Goal: Task Accomplishment & Management: Use online tool/utility

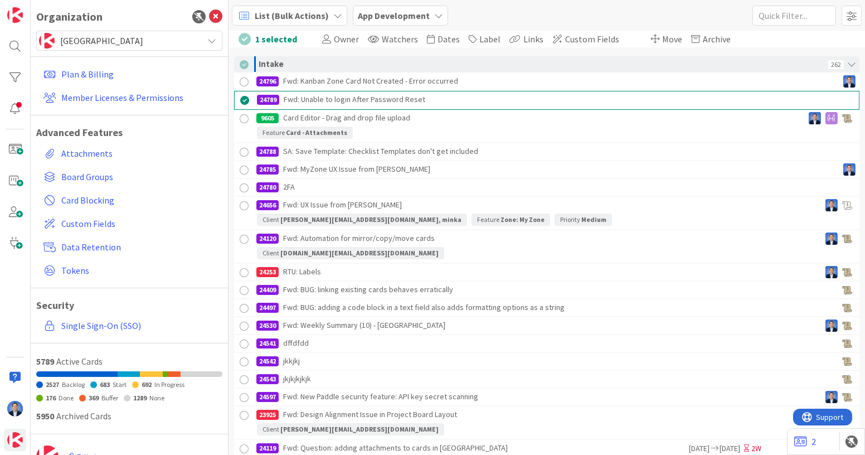
click at [280, 13] on span "List (Bulk Actions)" at bounding box center [292, 15] width 74 height 13
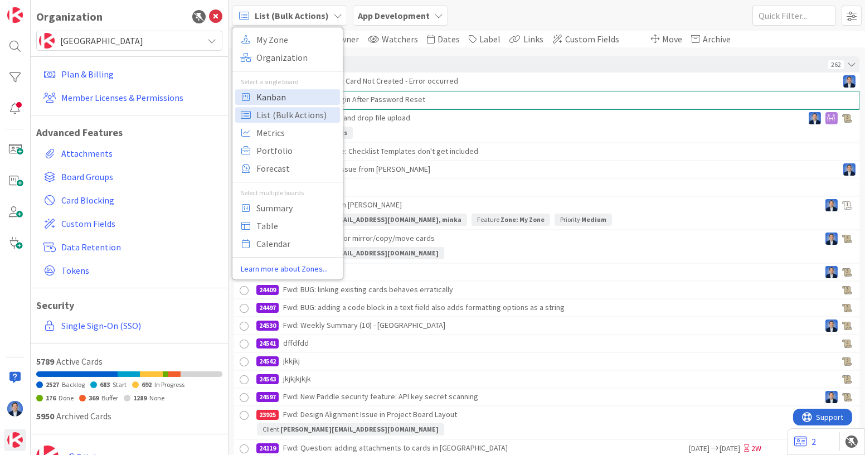
click at [287, 91] on span "Kanban" at bounding box center [296, 97] width 80 height 17
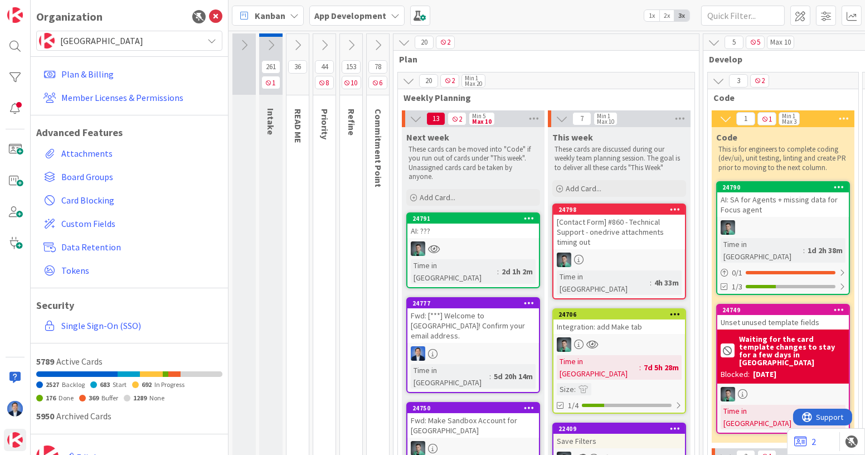
click at [271, 21] on span "Kanban" at bounding box center [270, 15] width 31 height 13
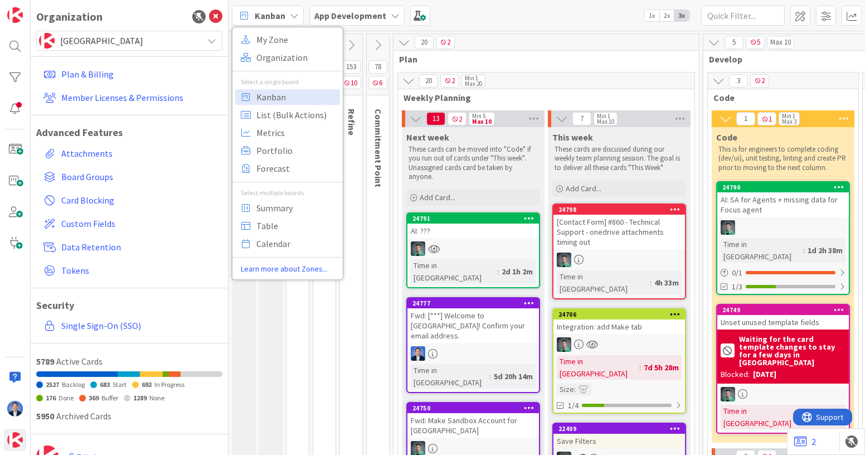
click at [513, 56] on span "Plan" at bounding box center [542, 58] width 286 height 11
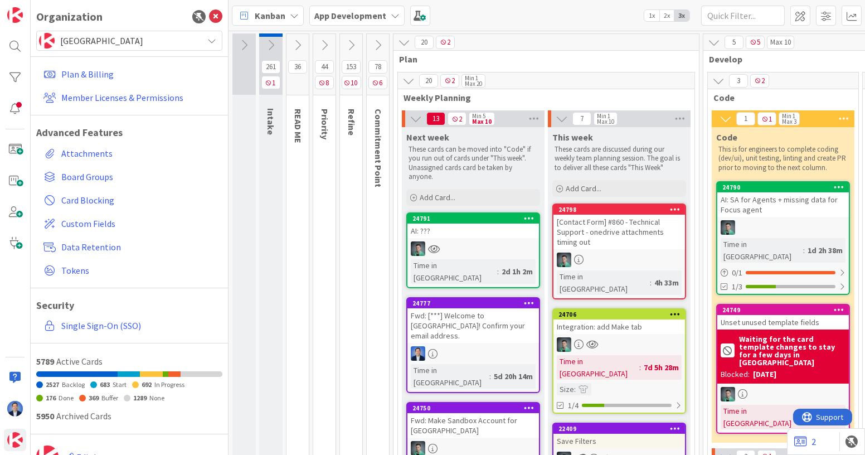
click at [513, 56] on span "Plan" at bounding box center [542, 58] width 286 height 11
click at [271, 41] on icon at bounding box center [271, 45] width 12 height 12
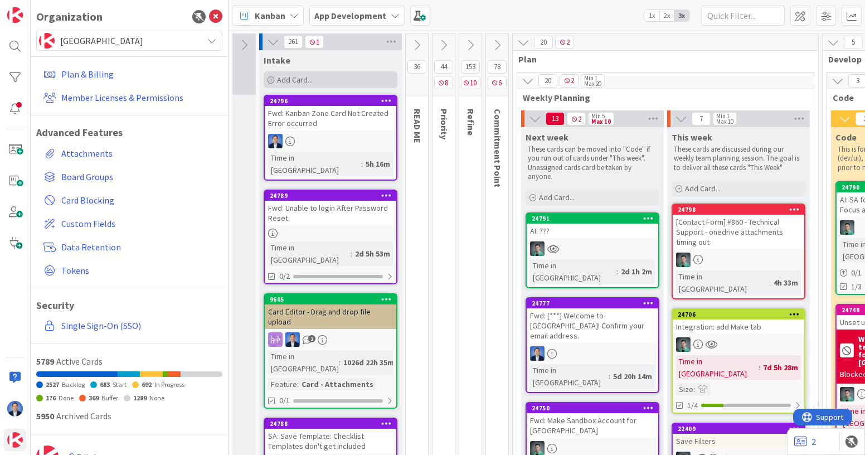
click at [319, 77] on div "Add Card..." at bounding box center [331, 79] width 134 height 17
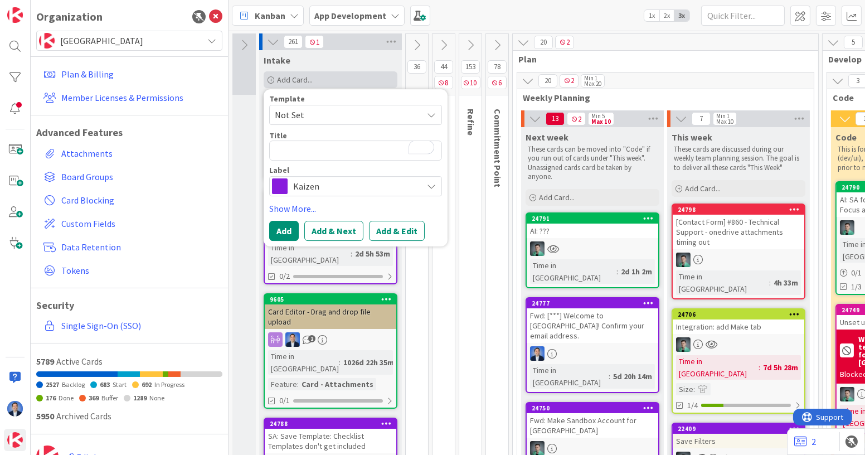
type textarea "x"
type textarea "C"
type textarea "x"
type textarea "Card"
type textarea "x"
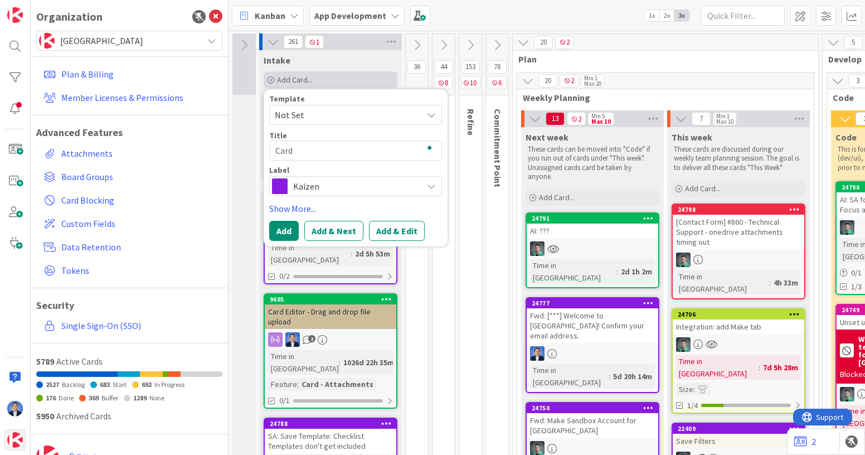
type textarea "Cards"
type textarea "x"
type textarea "Cards"
type textarea "x"
type textarea "Cards by"
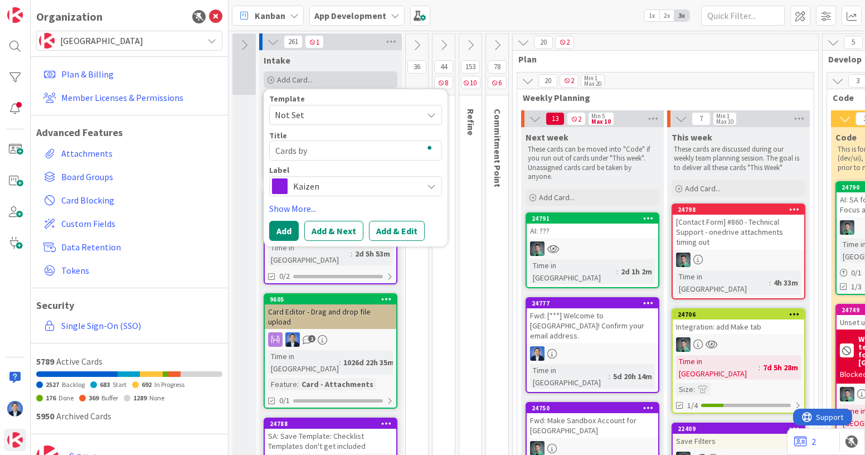
type textarea "x"
type textarea "Cards by"
type textarea "x"
type textarea "Cards by E"
type textarea "x"
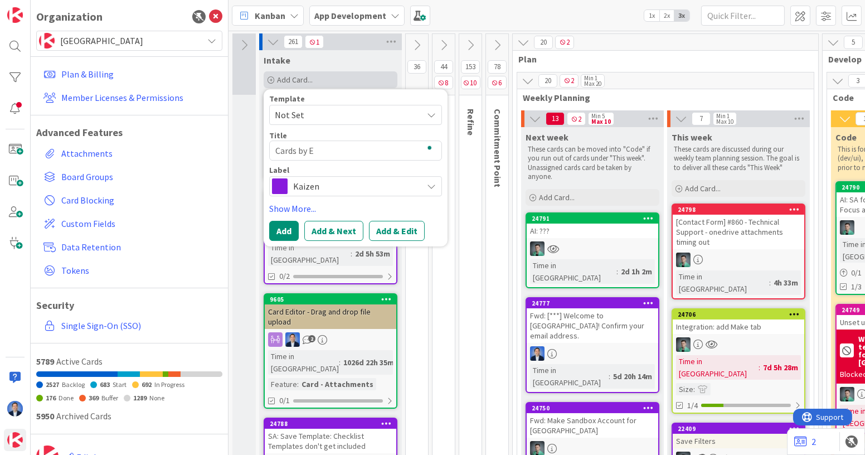
type textarea "Cards by Em"
type textarea "x"
type textarea "Cards by [PERSON_NAME]"
type textarea "x"
type textarea "Cards by [PERSON_NAME]"
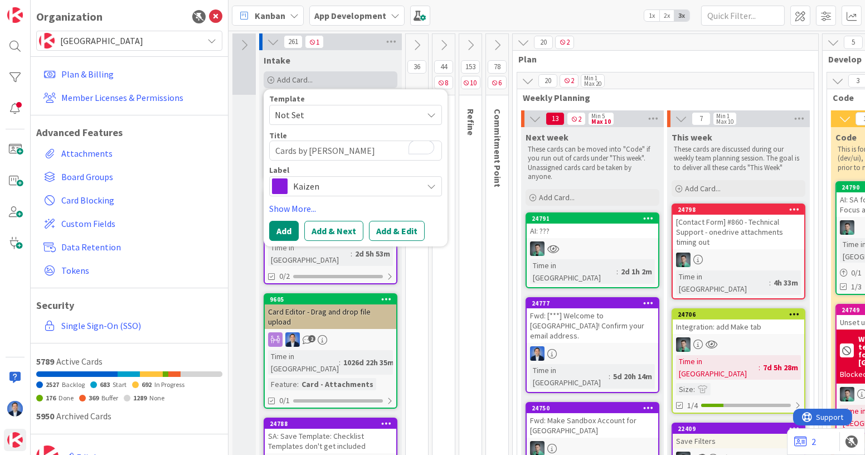
type textarea "x"
type textarea "Cards by [PERSON_NAME]"
type textarea "x"
type textarea "Cards by Em"
type textarea "x"
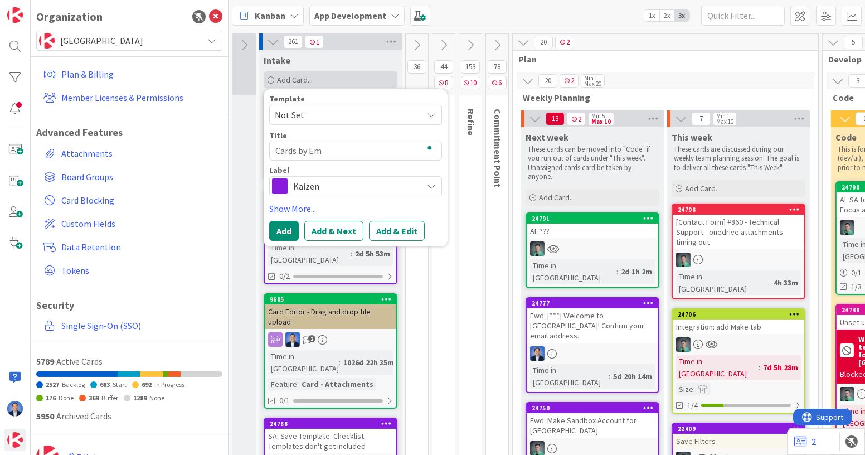
type textarea "Cards by [PERSON_NAME]"
type textarea "x"
type textarea "Cards by [PERSON_NAME]"
type textarea "x"
type textarea "Cards by Email"
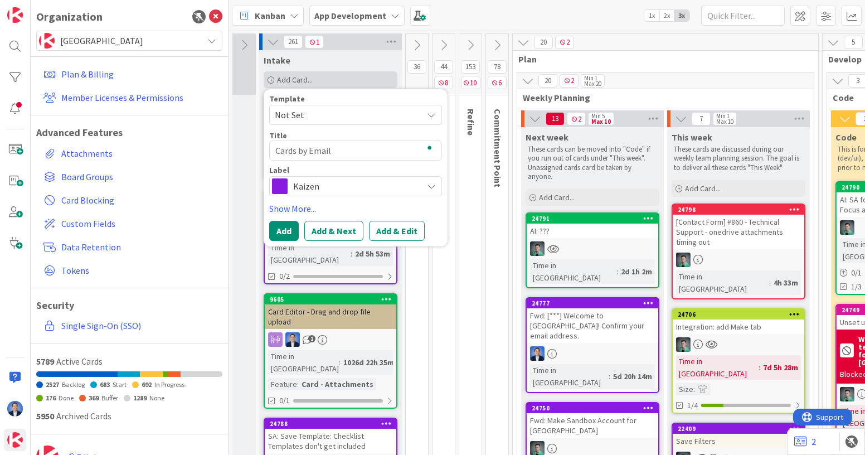
type textarea "x"
type textarea "Cards by Email"
type textarea "x"
type textarea "Cards by Email -"
type textarea "x"
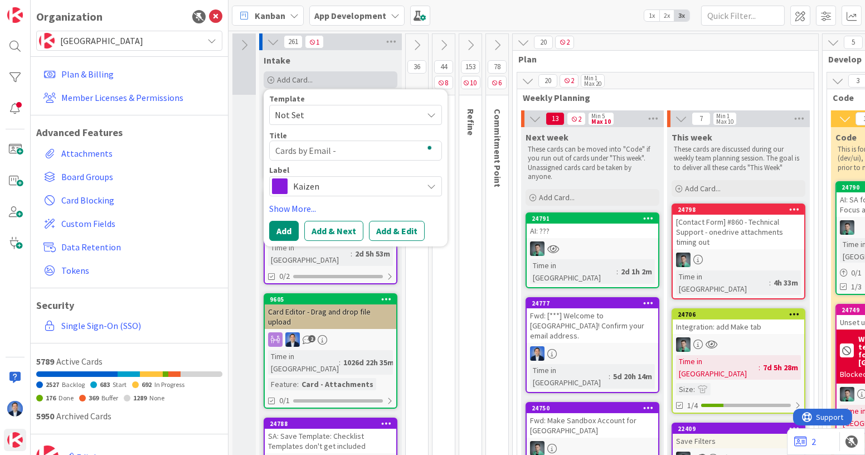
type textarea "Cards by Email -"
type textarea "x"
type textarea "Cards by Email - a"
type textarea "x"
type textarea "Cards by Email - ad"
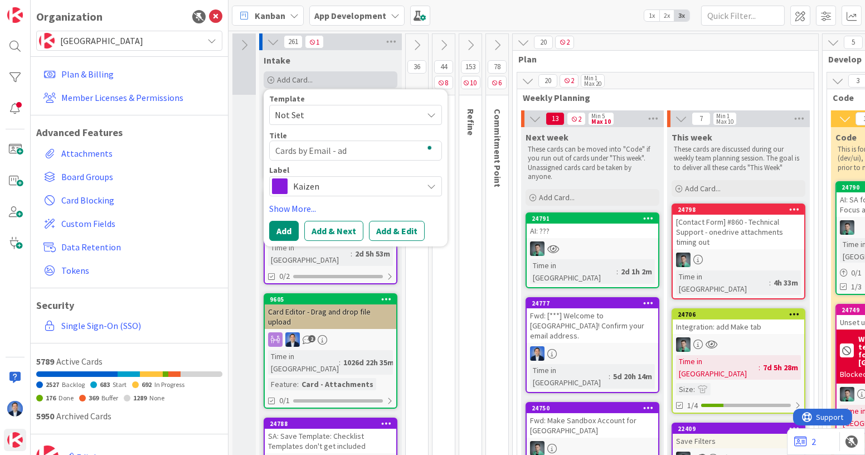
type textarea "x"
type textarea "Cards by Email - add"
type textarea "x"
type textarea "Cards by Email - add"
type textarea "x"
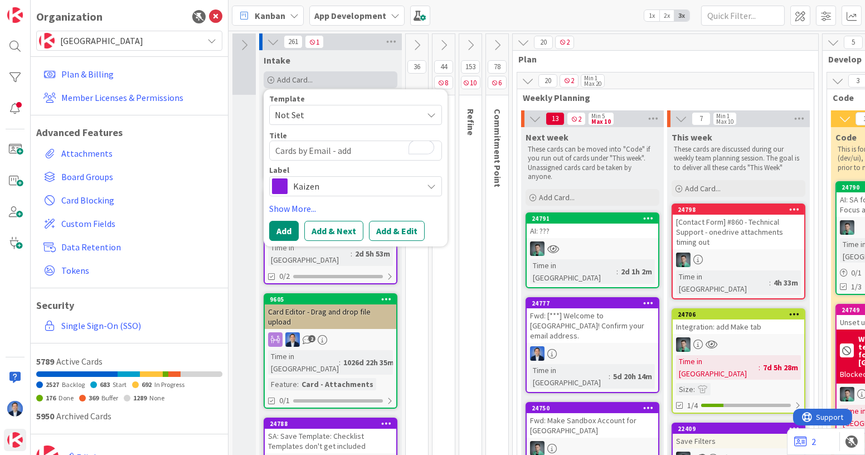
type textarea "Cards by Email - add d"
type textarea "x"
type textarea "Cards by Email - add de"
type textarea "x"
type textarea "Cards by Email - add def"
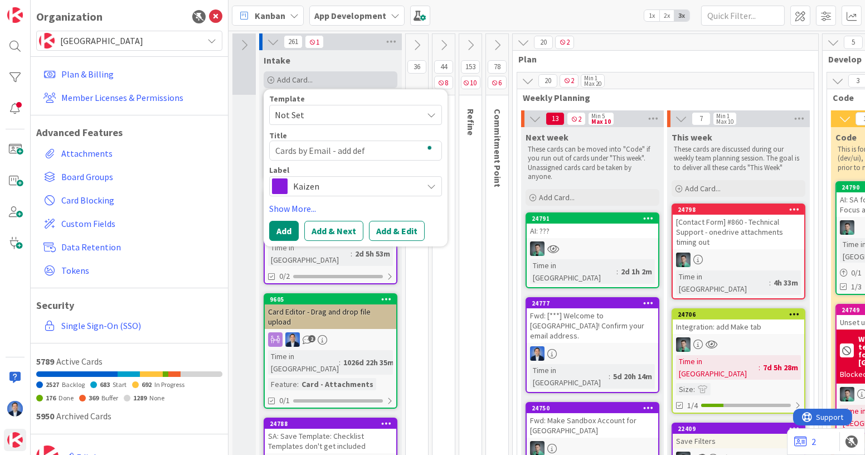
type textarea "x"
type textarea "Cards by Email - add defa"
type textarea "x"
type textarea "Cards by Email - add defau"
type textarea "x"
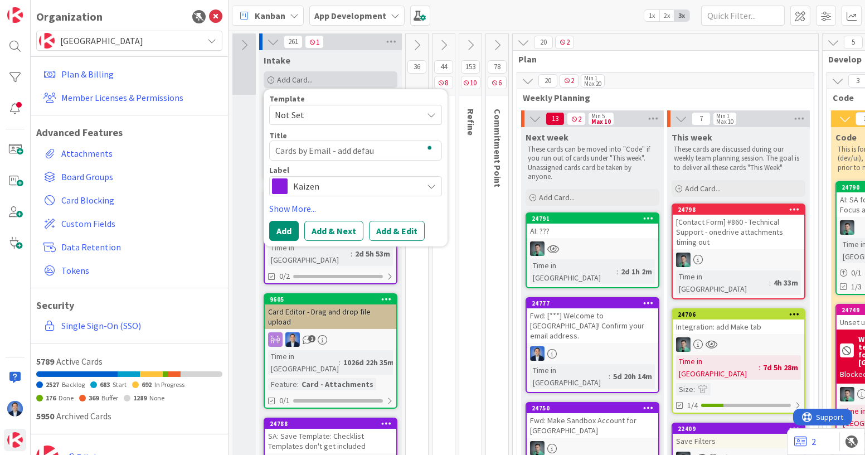
type textarea "Cards by Email - add defaul"
type textarea "x"
type textarea "Cards by Email - add default"
type textarea "x"
type textarea "Cards by Email - add default"
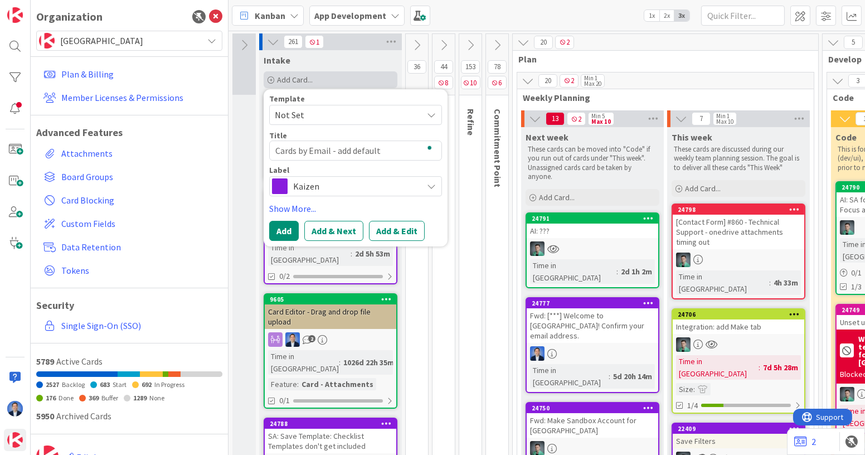
type textarea "x"
type textarea "Cards by Email - add default co"
type textarea "x"
type textarea "Cards by Email - add default col"
type textarea "x"
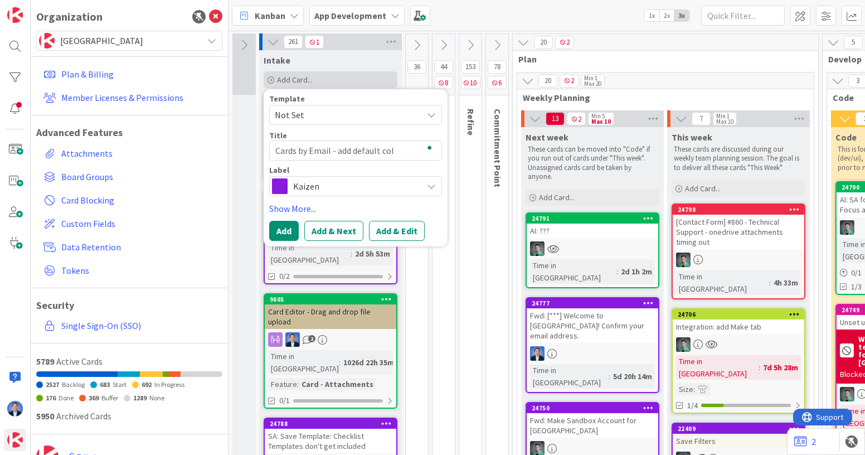
type textarea "Cards by Email - add default colu"
type textarea "x"
type textarea "Cards by Email - add default colum"
type textarea "x"
type textarea "Cards by Email - add default column"
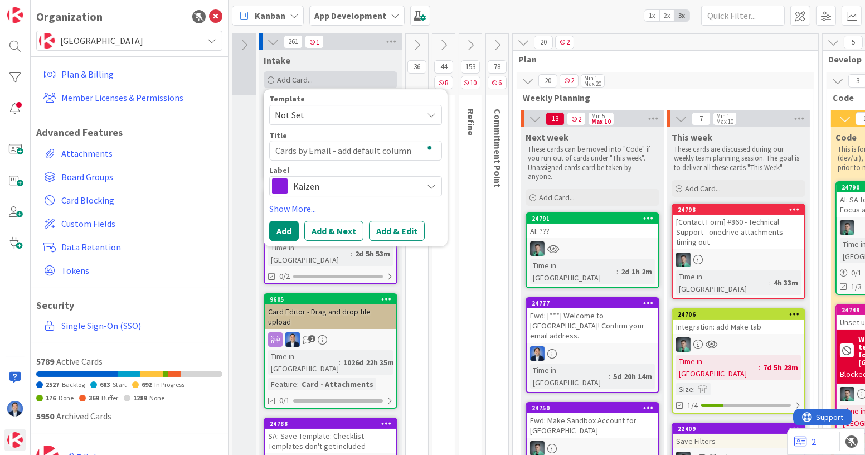
type textarea "x"
type textarea "Cards by Email - add default column"
type textarea "x"
type textarea "Cards by Email - add default column +"
type textarea "x"
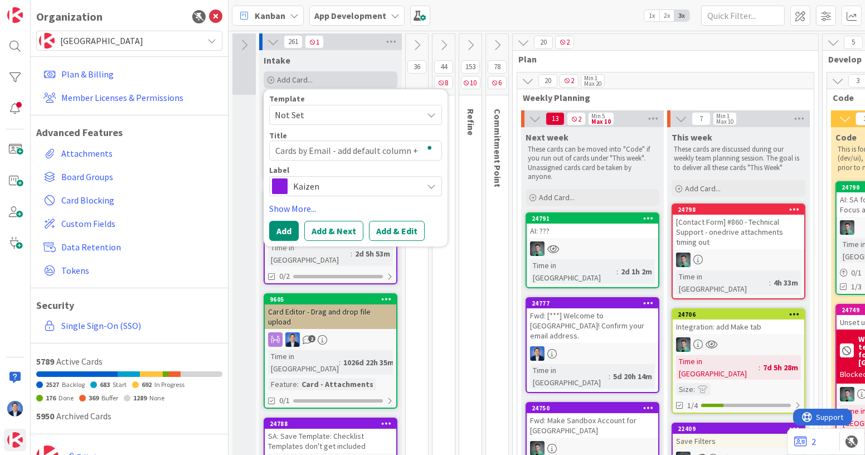
type textarea "Cards by Email - add default column +"
type textarea "x"
type textarea "Cards by Email - add default column + b"
type textarea "x"
type textarea "Cards by Email - add default column + bo"
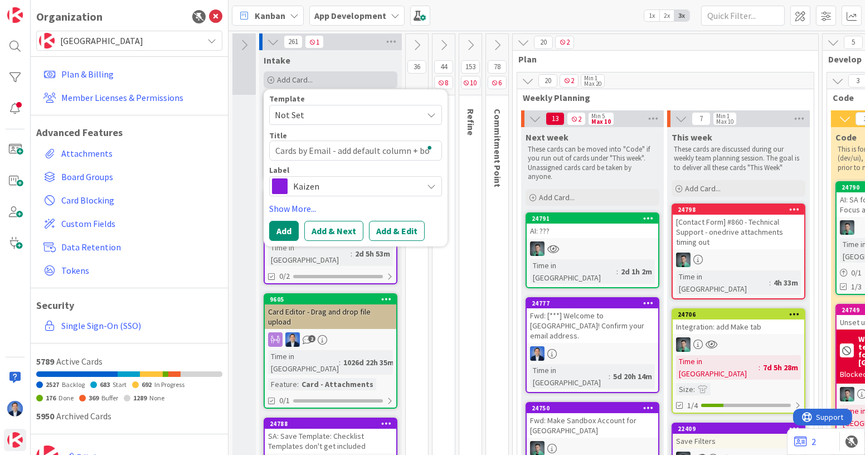
type textarea "x"
type textarea "Cards by Email - add default column + bod"
type textarea "x"
type textarea "Cards by Email - add default column + body"
type textarea "x"
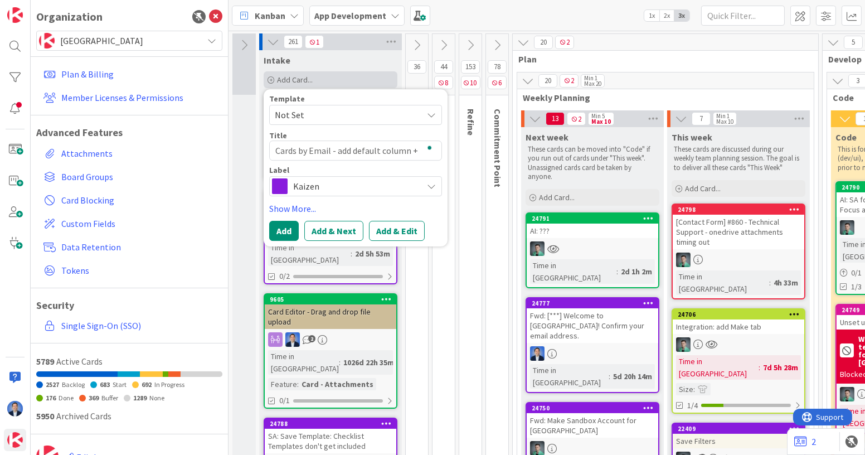
type textarea "Cards by Email - add default column + body"
type textarea "x"
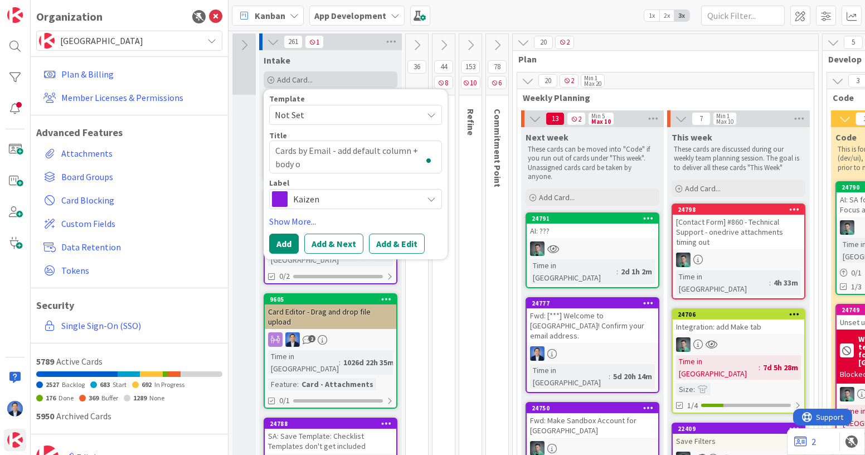
type textarea "Cards by Email - add default column + body op"
type textarea "x"
type textarea "Cards by Email - add default column + body opt"
type textarea "x"
type textarea "Cards by Email - add default column + body optio"
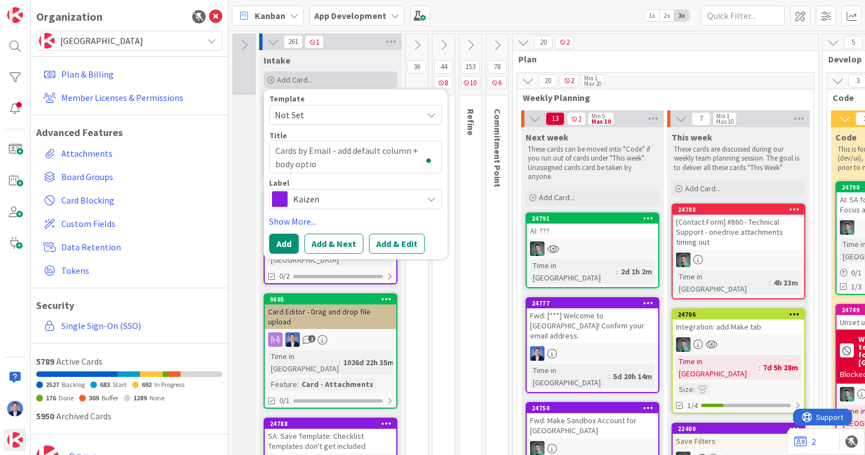
type textarea "x"
type textarea "Cards by Email - add default column + body option"
type textarea "x"
type textarea "Cards by Email - add default column + body option"
type textarea "x"
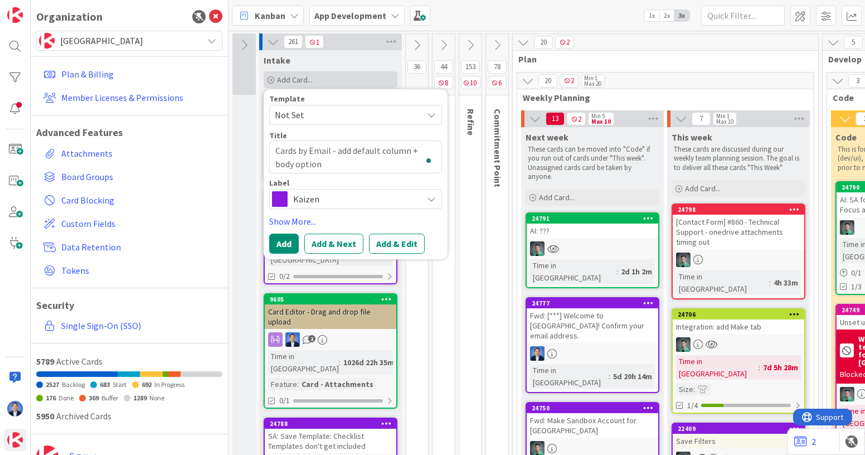
type textarea "Cards by Email - add default column + body option o"
type textarea "x"
type textarea "Cards by Email - add default column + body option of"
type textarea "x"
type textarea "Cards by Email - add default column + body option of"
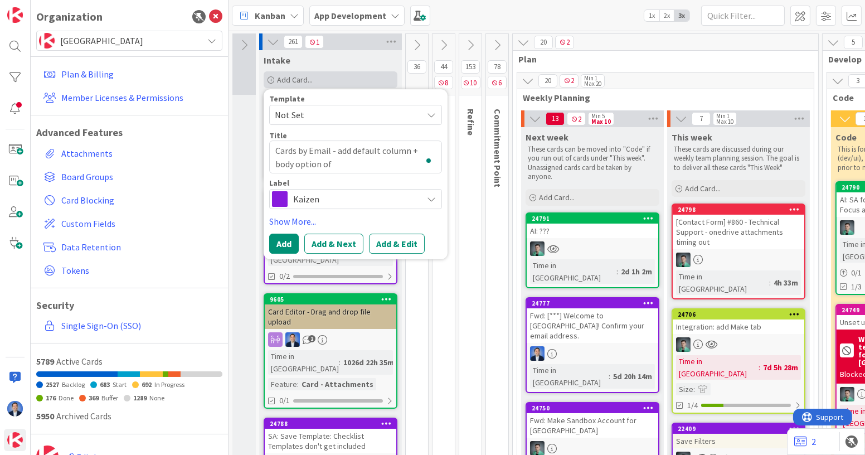
type textarea "x"
type textarea "Cards by Email - add default column + body option of d"
type textarea "x"
type textarea "Cards by Email - add default column + body option of de"
type textarea "x"
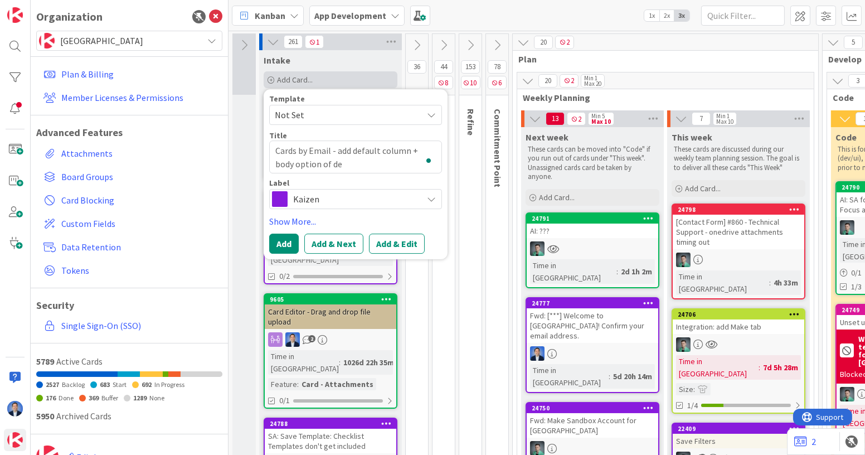
type textarea "Cards by Email - add default column + body option of des"
type textarea "x"
type textarea "Cards by Email - add default column + body option of desc"
type textarea "x"
type textarea "Cards by Email - add default column + body option of desc"
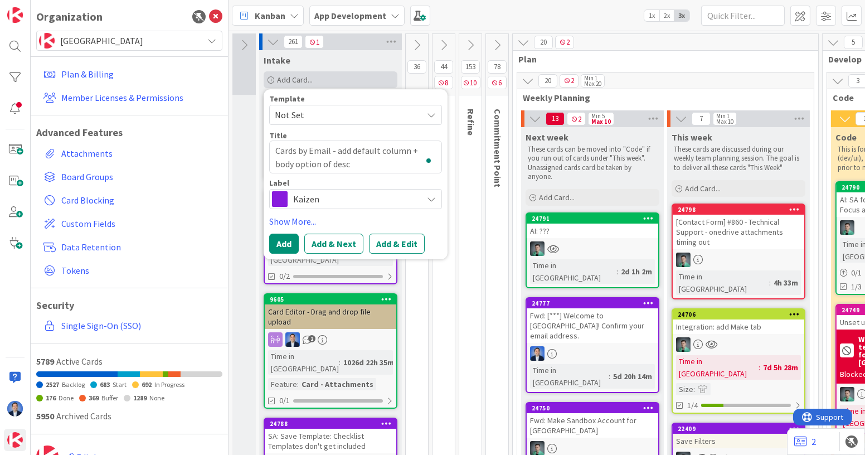
type textarea "x"
type textarea "Cards by Email - add default column + body option of desc or"
type textarea "x"
type textarea "Cards by Email - add default column + body option of desc or"
type textarea "x"
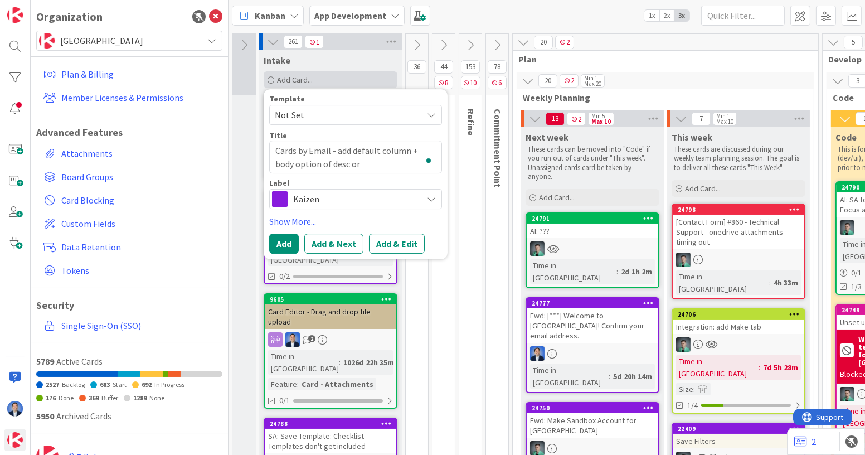
type textarea "Cards by Email - add default column + body option of desc or c"
type textarea "x"
type textarea "Cards by Email - add default column + body option of desc or co"
type textarea "x"
type textarea "Cards by Email - add default column + body option of desc or com"
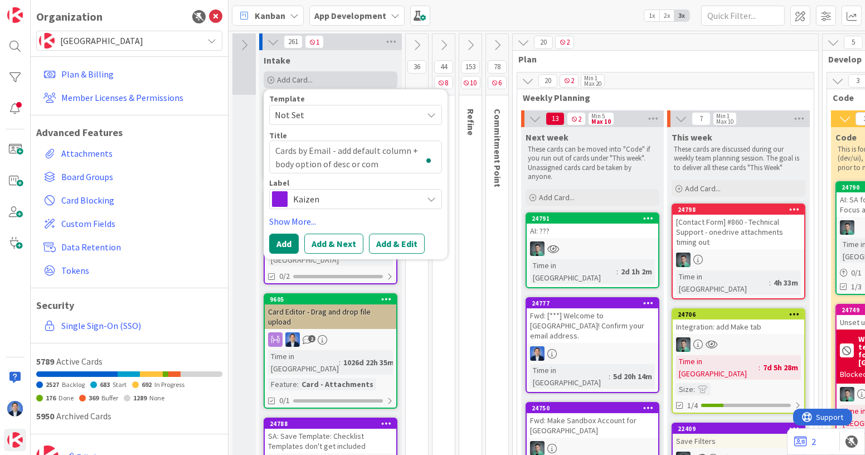
type textarea "x"
type textarea "Cards by Email - add default column + body option of desc or come"
type textarea "x"
type textarea "Cards by Email - add default column + body option of desc or com"
type textarea "x"
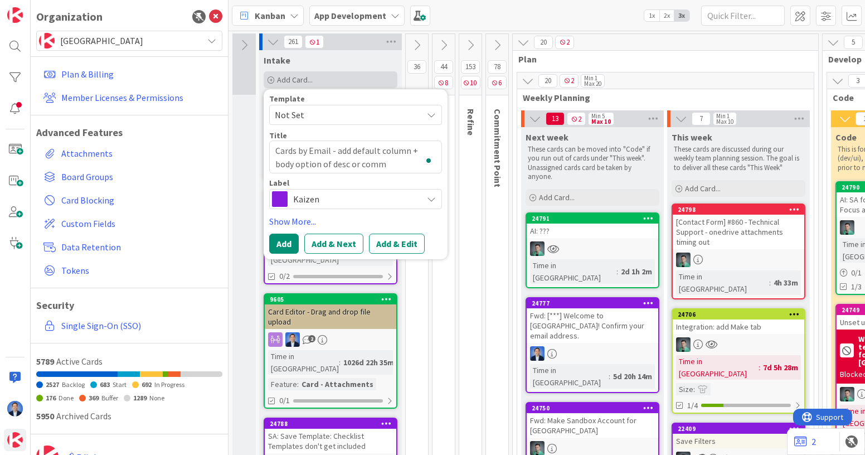
type textarea "Cards by Email - add default column + body option of desc or comme"
type textarea "x"
type textarea "Cards by Email - add default column + body option of desc or comment"
type textarea "x"
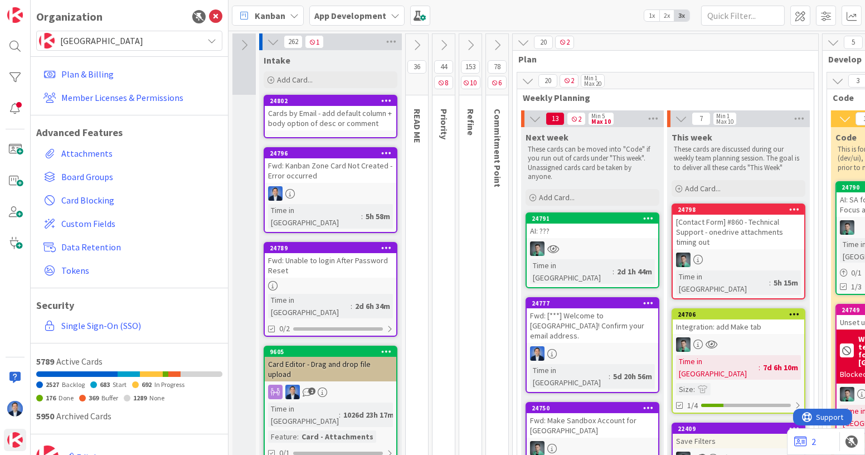
click at [353, 113] on div "Cards by Email - add default column + body option of desc or comment" at bounding box center [330, 118] width 131 height 25
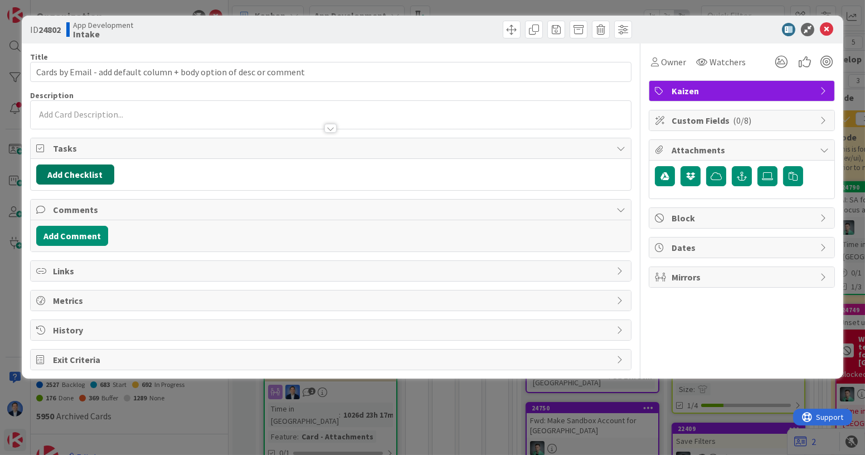
click at [84, 178] on button "Add Checklist" at bounding box center [75, 174] width 78 height 20
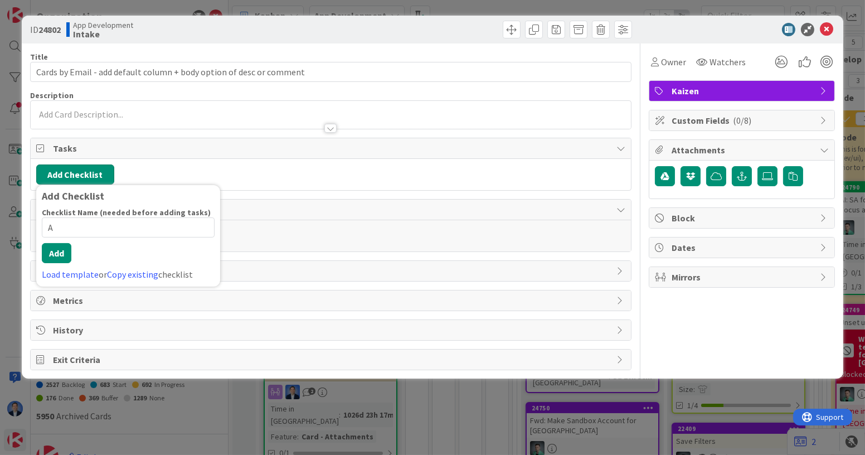
type input "AC"
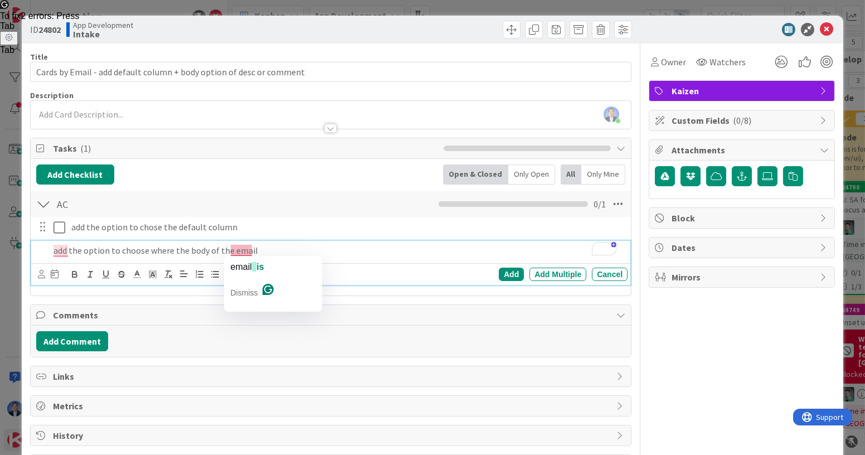
click at [264, 248] on p "add the option to choose where the body of the email" at bounding box center [337, 250] width 569 height 13
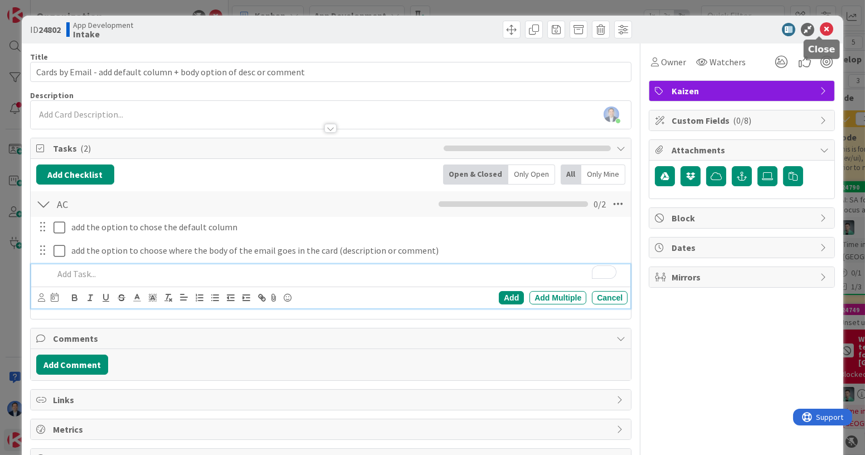
click at [823, 30] on icon at bounding box center [826, 29] width 13 height 13
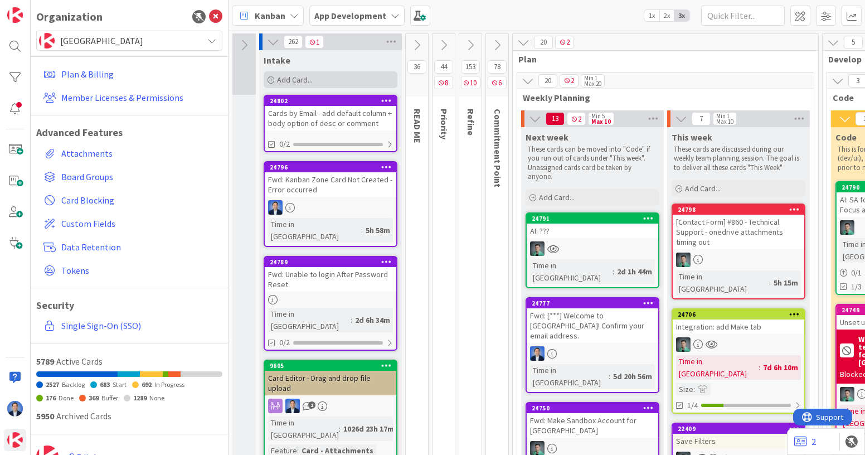
click at [310, 71] on div "Add Card..." at bounding box center [331, 79] width 134 height 17
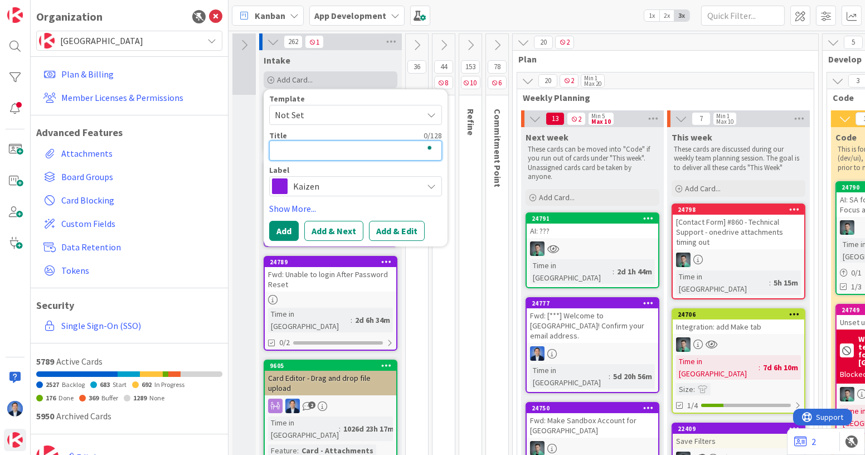
type textarea "x"
type textarea "C"
type textarea "x"
type textarea "Ch"
type textarea "x"
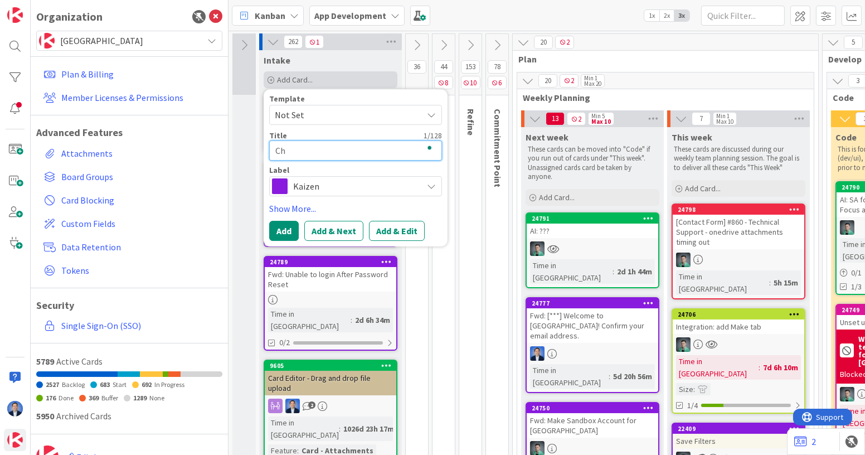
type textarea "Che"
type textarea "x"
type textarea "Chec"
type textarea "x"
type textarea "Check"
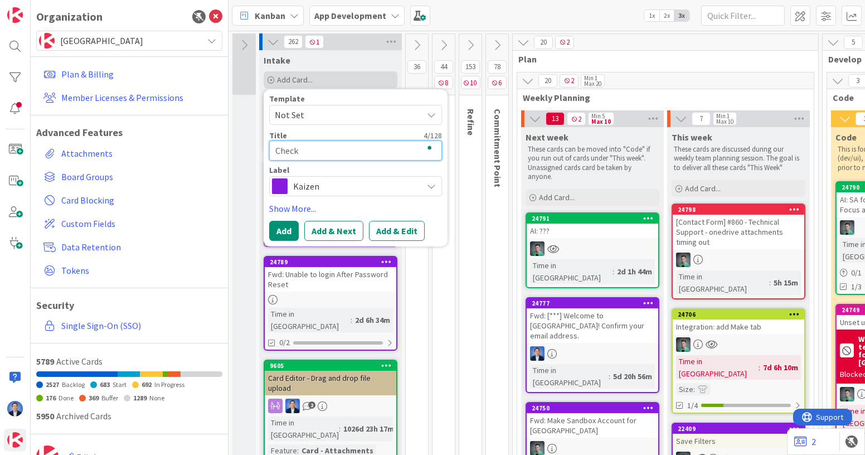
type textarea "x"
type textarea "Checkl"
type textarea "x"
type textarea "Checklis"
type textarea "x"
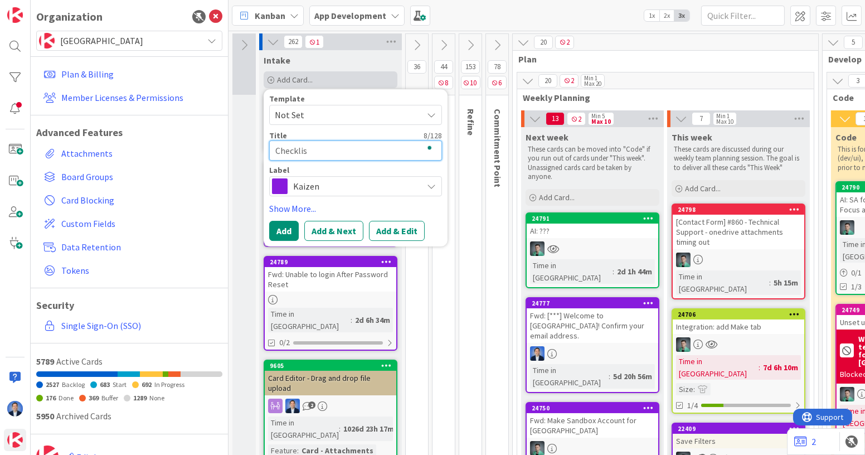
type textarea "Checklist"
type textarea "x"
type textarea "Checklist"
type textarea "x"
type textarea "Checklist t"
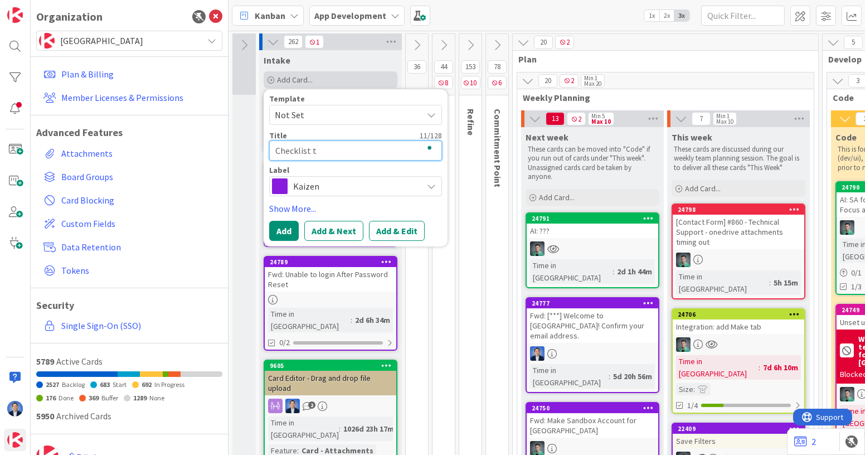
type textarea "x"
type textarea "Checklist te"
type textarea "x"
type textarea "Checklist tem"
type textarea "x"
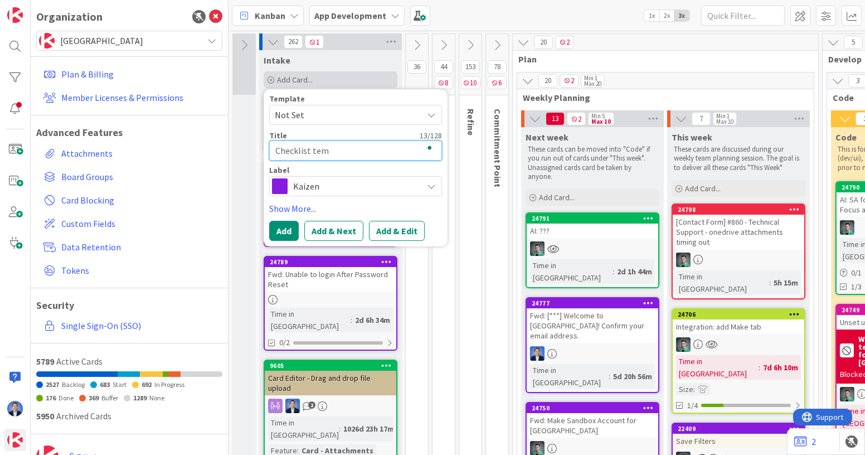
type textarea "Checklist temp"
type textarea "x"
type textarea "Checklist templ"
type textarea "x"
type textarea "Checklist templa"
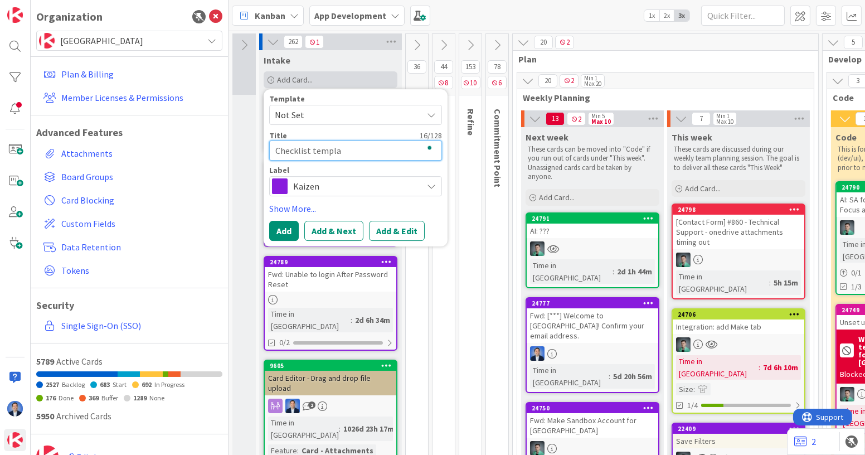
type textarea "x"
type textarea "Checklist templat"
type textarea "x"
type textarea "Checklist template"
type textarea "x"
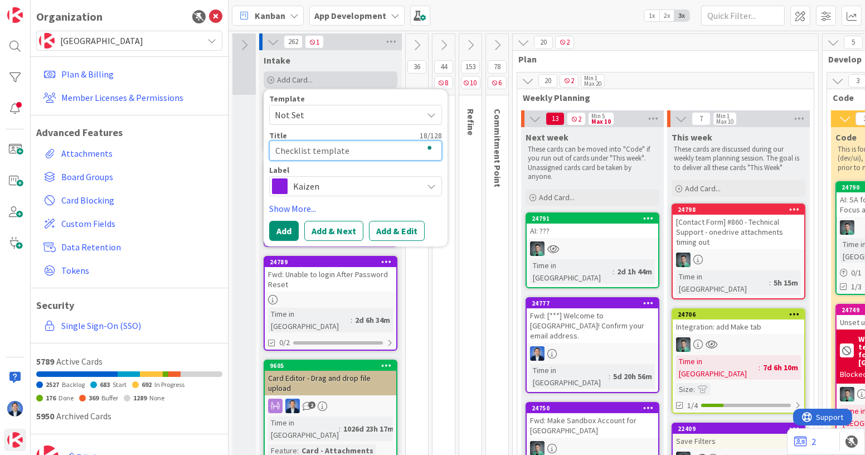
type textarea "Checklist templates"
type textarea "x"
type textarea "Checklist templates"
type textarea "x"
type textarea "Checklist templates s"
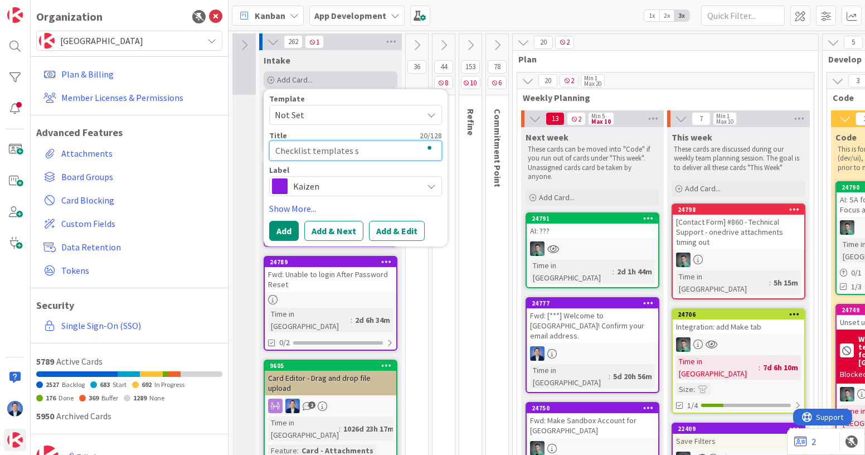
type textarea "x"
type textarea "Checklist templates sh"
type textarea "x"
type textarea "Checklist templates sho"
type textarea "x"
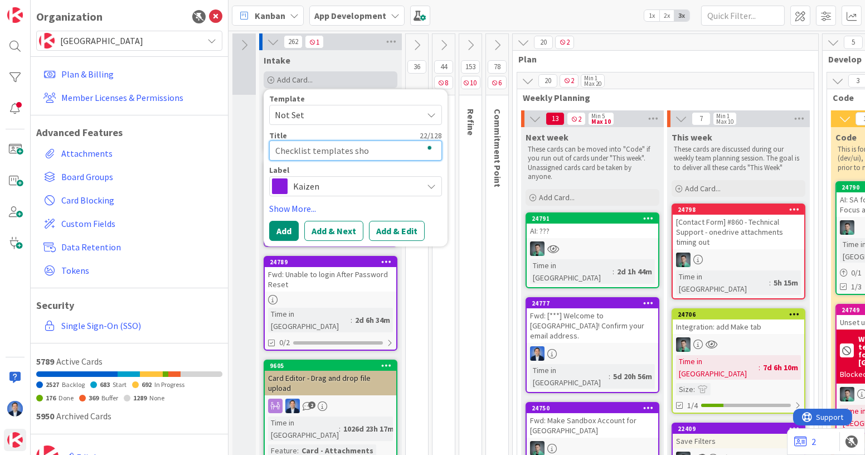
type textarea "Checklist templates shou"
type textarea "x"
type textarea "Checklist templates should"
type textarea "x"
type textarea "Checklist templates should"
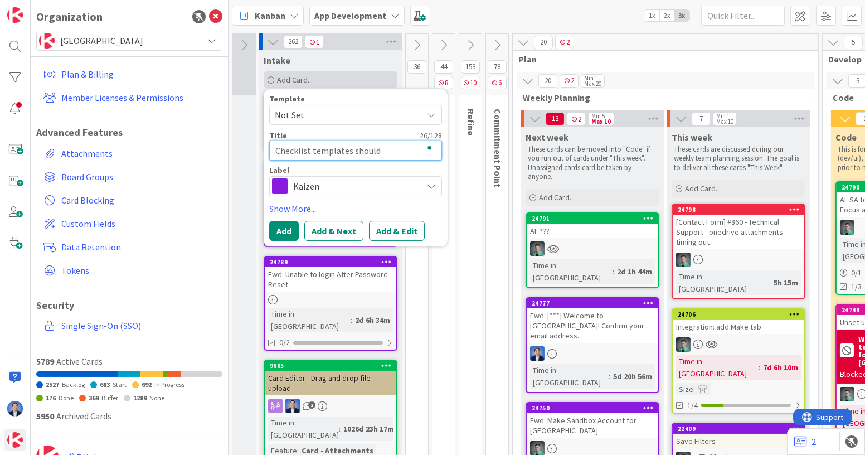
type textarea "x"
type textarea "Checklist templates should a"
type textarea "x"
type textarea "Checklist templates should al"
type textarea "x"
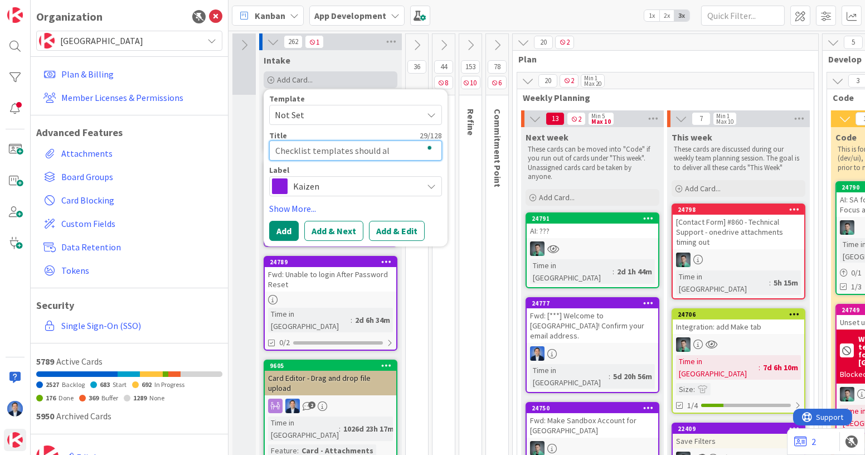
type textarea "Checklist templates should alw"
type textarea "x"
type textarea "Checklist templates should alwa"
type textarea "x"
type textarea "Checklist templates should alway"
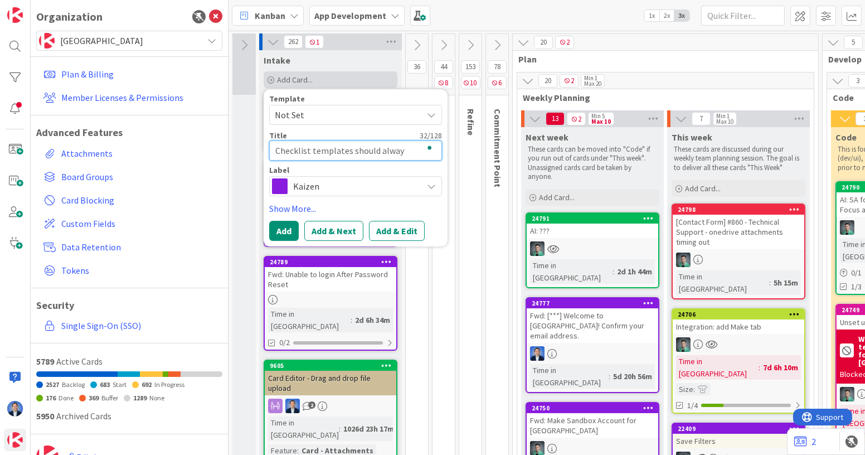
type textarea "x"
type textarea "Checklist templates should always"
type textarea "x"
type textarea "Checklist templates should always"
type textarea "x"
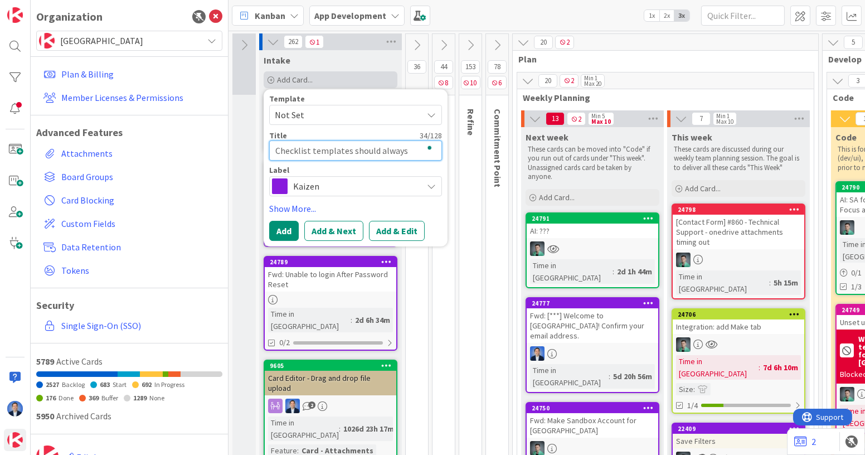
type textarea "Checklist templates should always l"
type textarea "x"
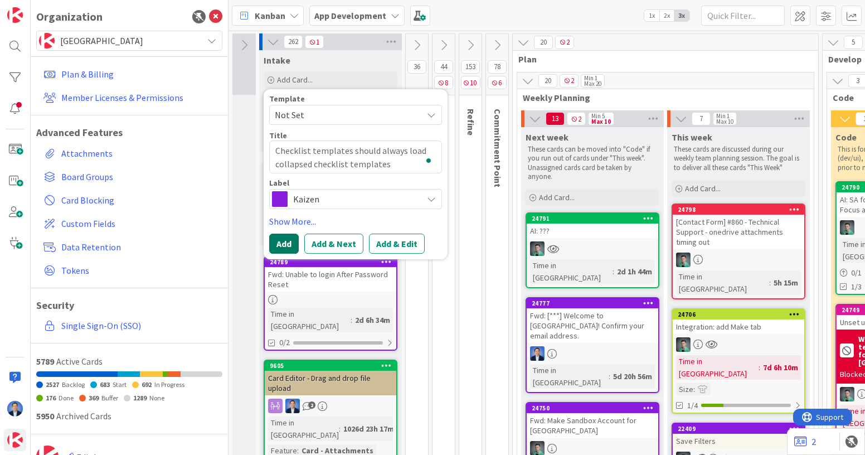
click at [286, 237] on button "Add" at bounding box center [284, 243] width 30 height 20
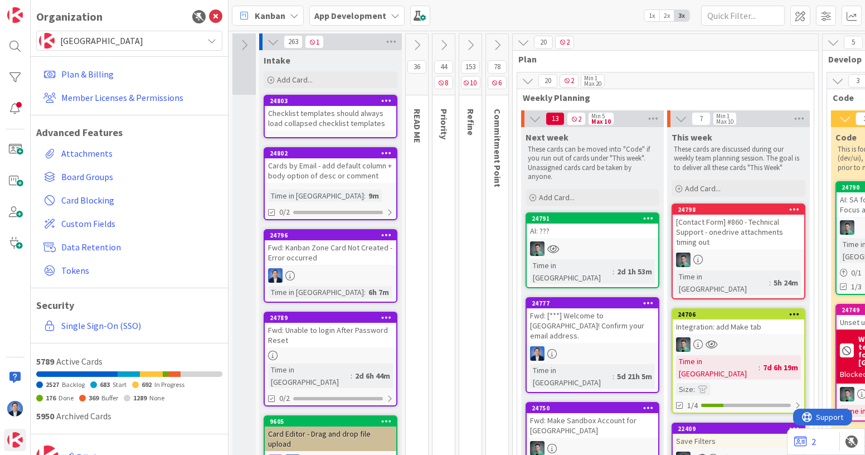
click at [313, 110] on div "Checklist templates should always load collapsed checklist templates" at bounding box center [330, 118] width 131 height 25
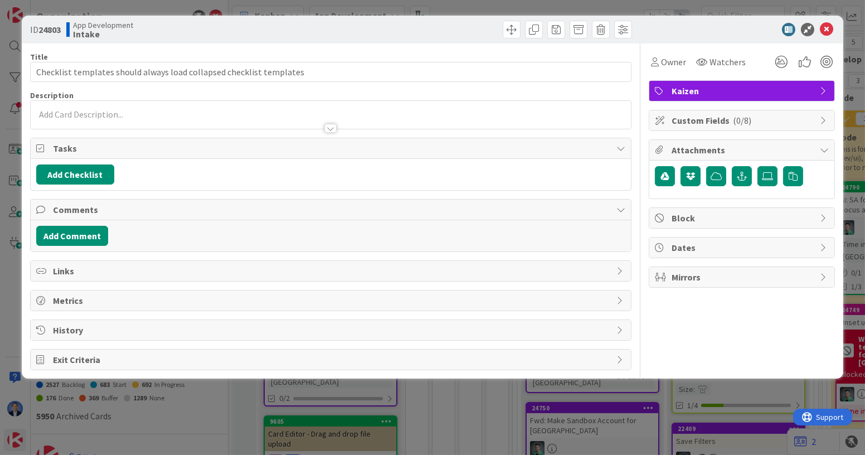
click at [726, 118] on span "Custom Fields ( 0/8 )" at bounding box center [742, 120] width 143 height 13
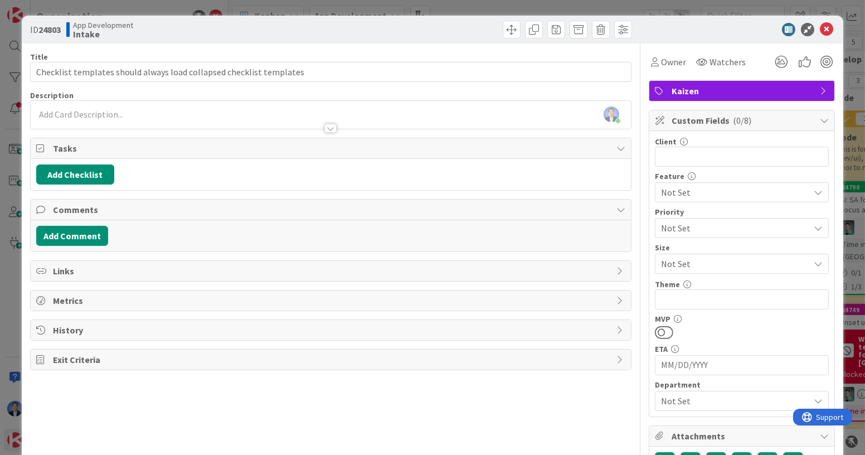
click at [703, 188] on span "Not Set" at bounding box center [732, 192] width 143 height 16
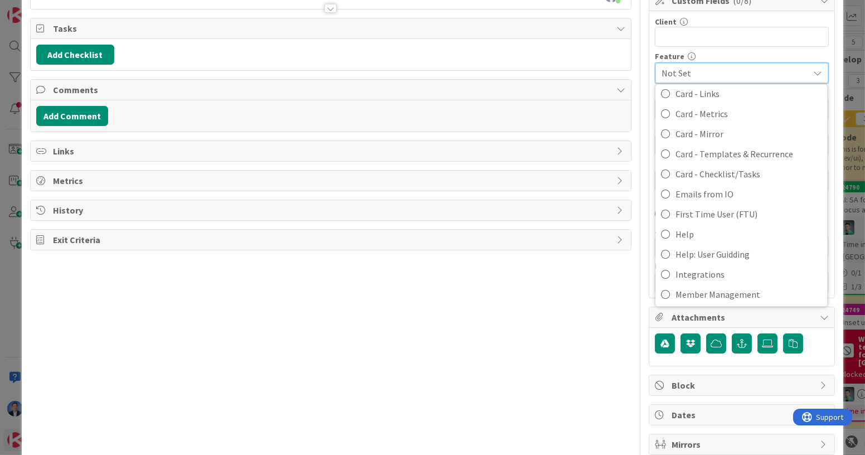
scroll to position [265, 0]
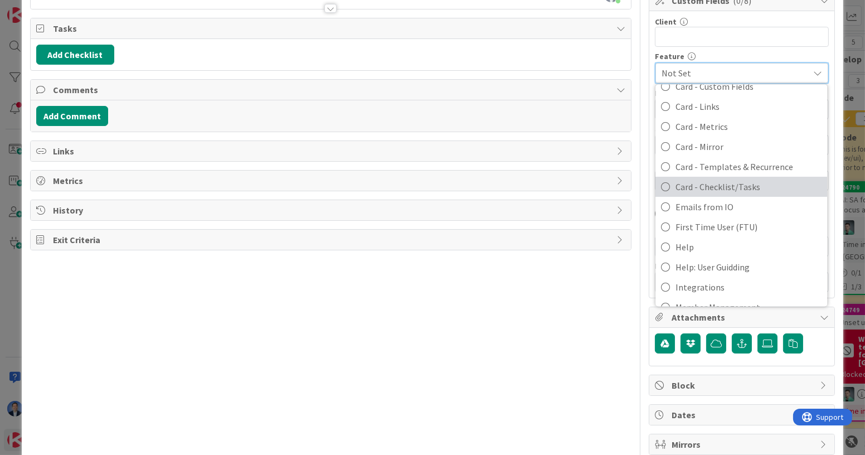
click at [723, 187] on span "Card - Checklist/Tasks" at bounding box center [749, 186] width 146 height 17
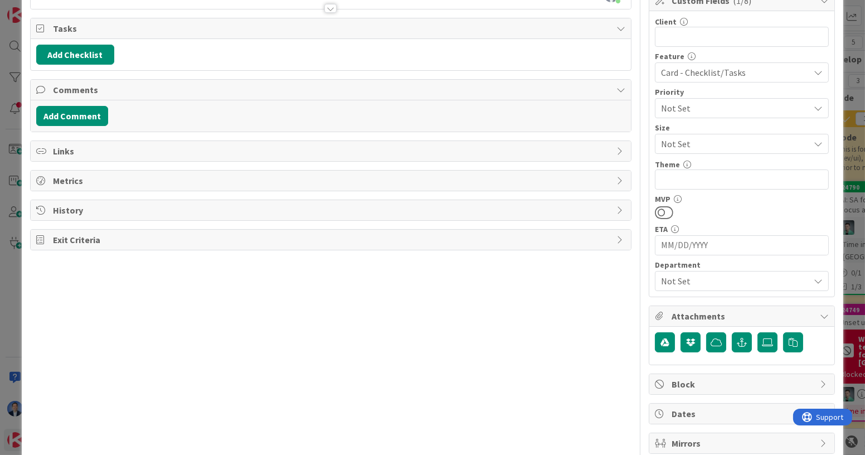
scroll to position [0, 0]
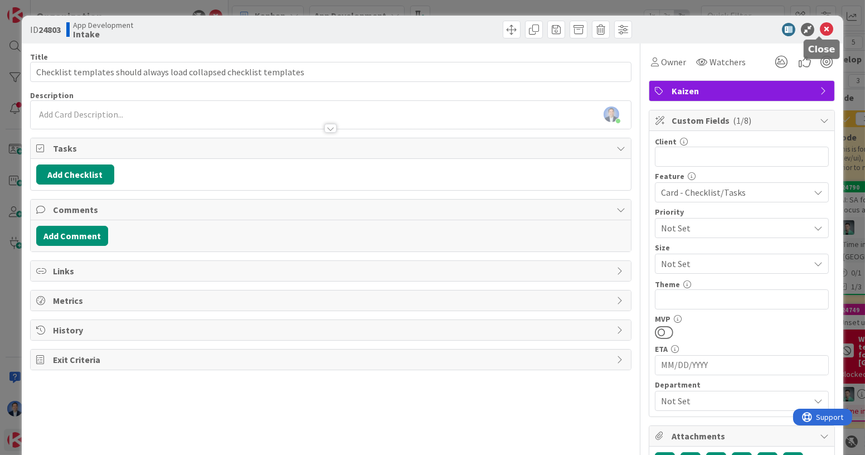
click at [820, 29] on icon at bounding box center [826, 29] width 13 height 13
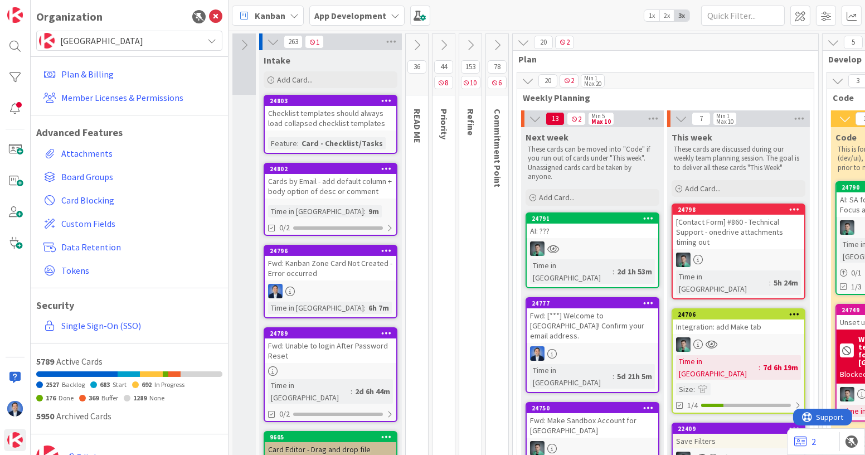
click at [291, 194] on div "Cards by Email - add default column + body option of desc or comment" at bounding box center [330, 186] width 131 height 25
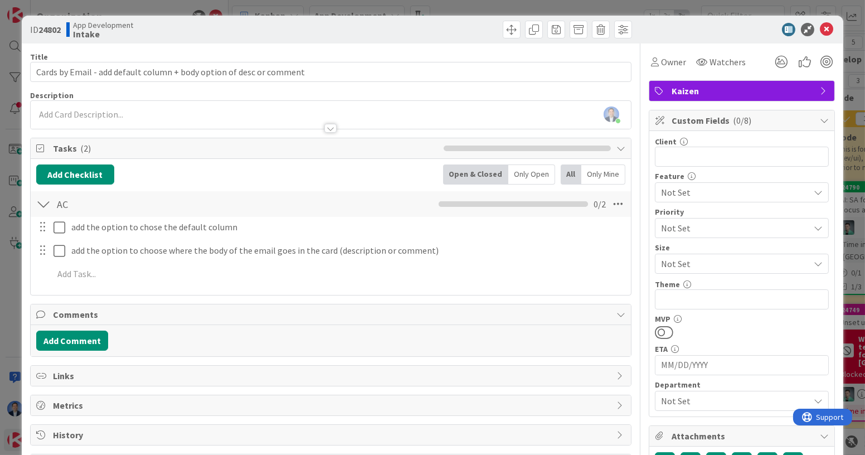
click at [715, 200] on div "Not Set" at bounding box center [742, 192] width 174 height 20
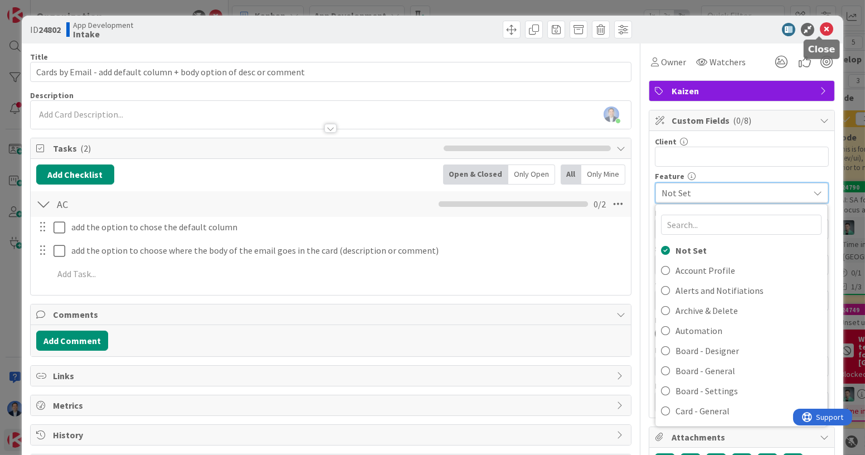
click at [822, 29] on icon at bounding box center [826, 29] width 13 height 13
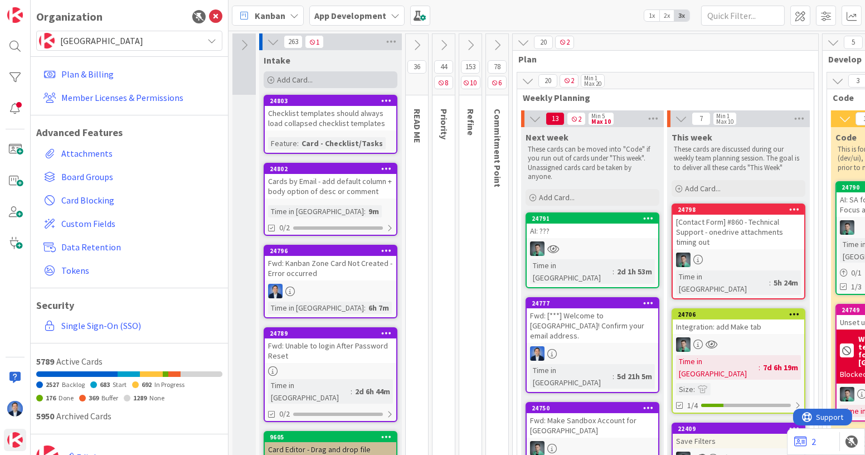
click at [324, 76] on div "Add Card..." at bounding box center [331, 79] width 134 height 17
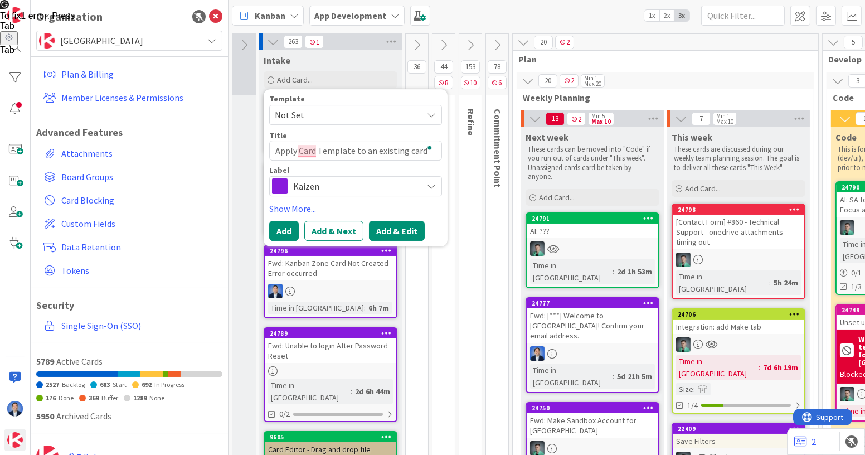
click at [393, 237] on button "Add & Edit" at bounding box center [397, 231] width 56 height 20
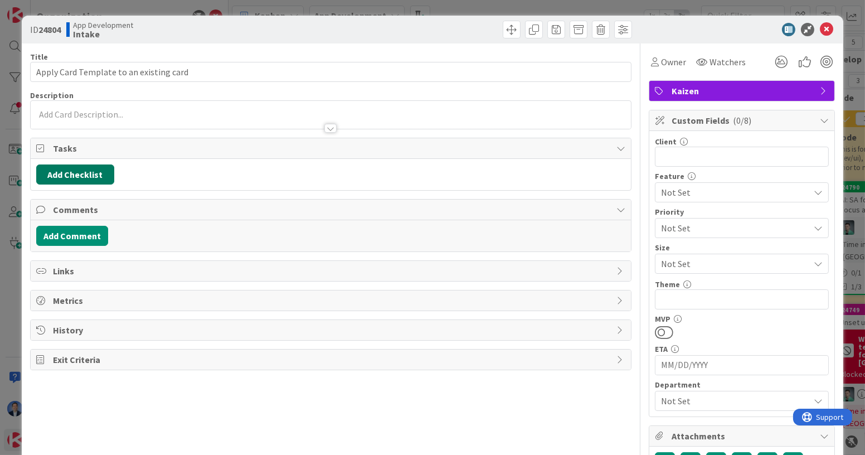
click at [86, 177] on button "Add Checklist" at bounding box center [75, 174] width 78 height 20
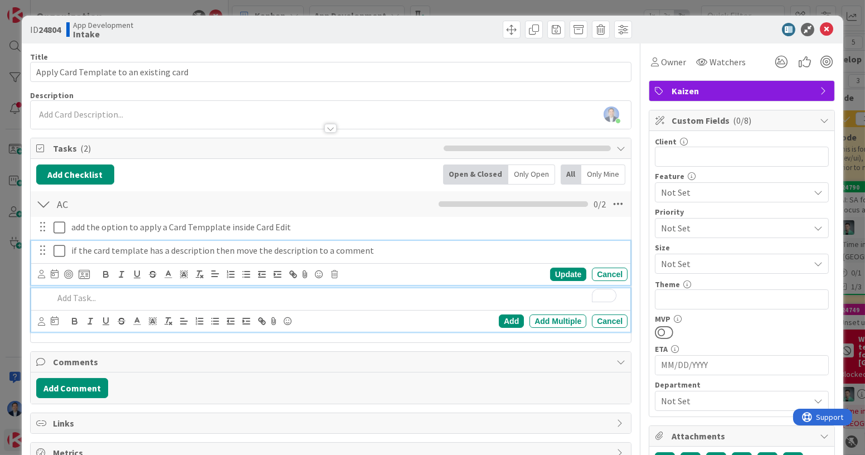
click at [383, 248] on p "if the card template has a description then move the description to a comment" at bounding box center [347, 250] width 552 height 13
